Goal: Transaction & Acquisition: Subscribe to service/newsletter

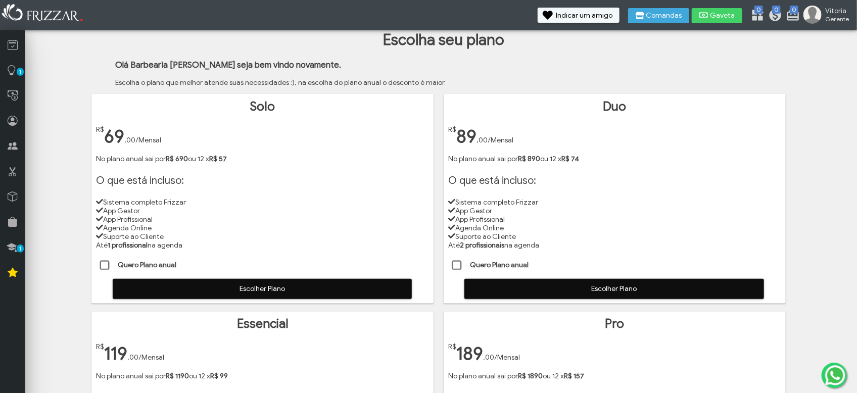
click at [175, 285] on span "Escolher Plano" at bounding box center [262, 288] width 285 height 15
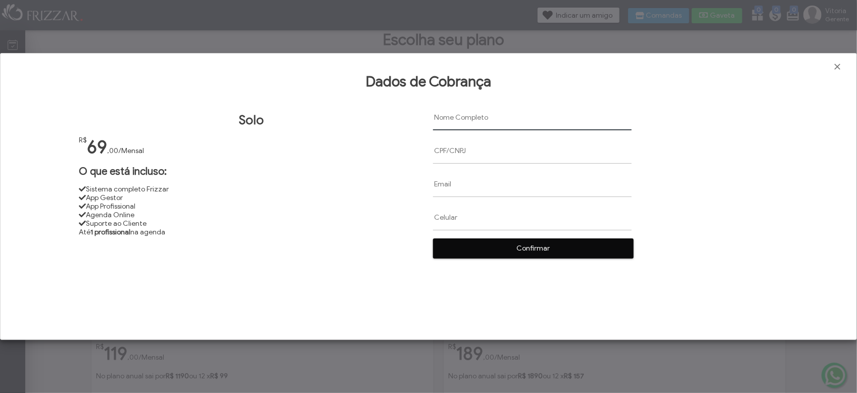
click at [449, 119] on input "text" at bounding box center [532, 118] width 199 height 26
paste input "[PERSON_NAME]"
type input "[PERSON_NAME]"
click at [460, 154] on input "text" at bounding box center [532, 151] width 199 height 26
paste input "58361144803"
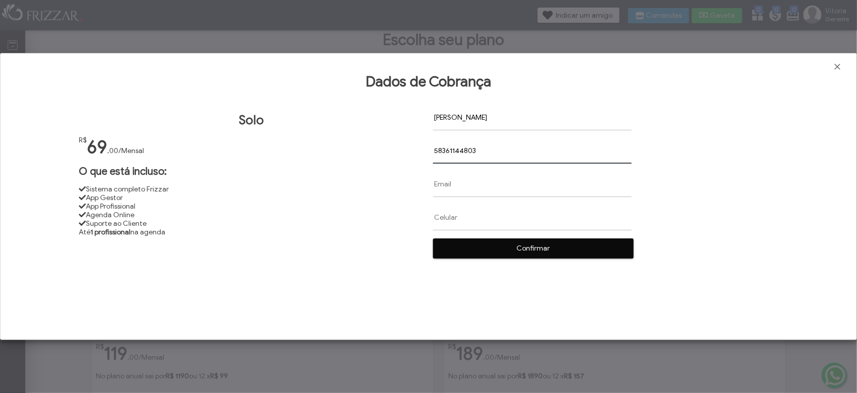
type input "58361144803"
click at [448, 186] on input "text" at bounding box center [532, 184] width 199 height 26
paste input "[EMAIL_ADDRESS][DOMAIN_NAME]"
type input "[EMAIL_ADDRESS][DOMAIN_NAME]"
click at [445, 216] on input "text" at bounding box center [532, 218] width 199 height 26
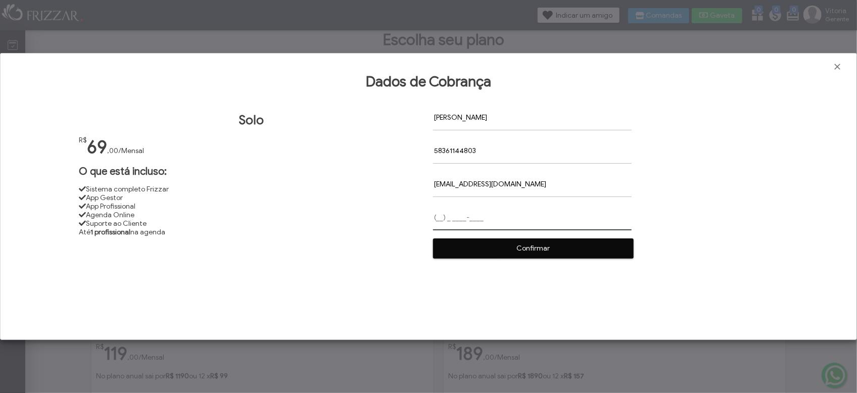
paste input "[PHONE_NUMBER]"
type input "[PHONE_NUMBER]"
click at [535, 249] on span "Confirmar" at bounding box center [533, 248] width 186 height 15
